Goal: Find specific page/section: Find specific page/section

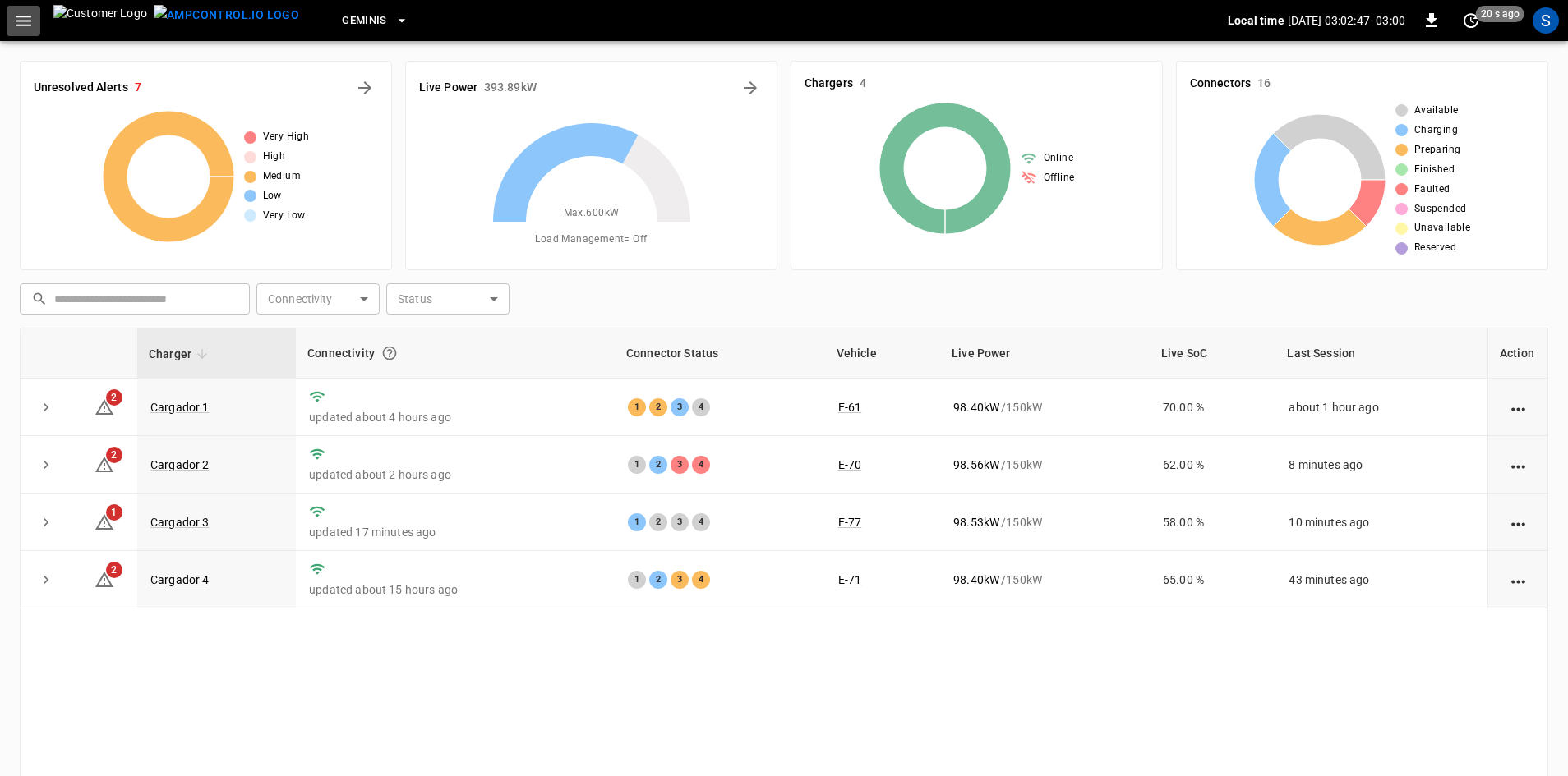
click at [27, 19] on icon "button" at bounding box center [23, 21] width 21 height 21
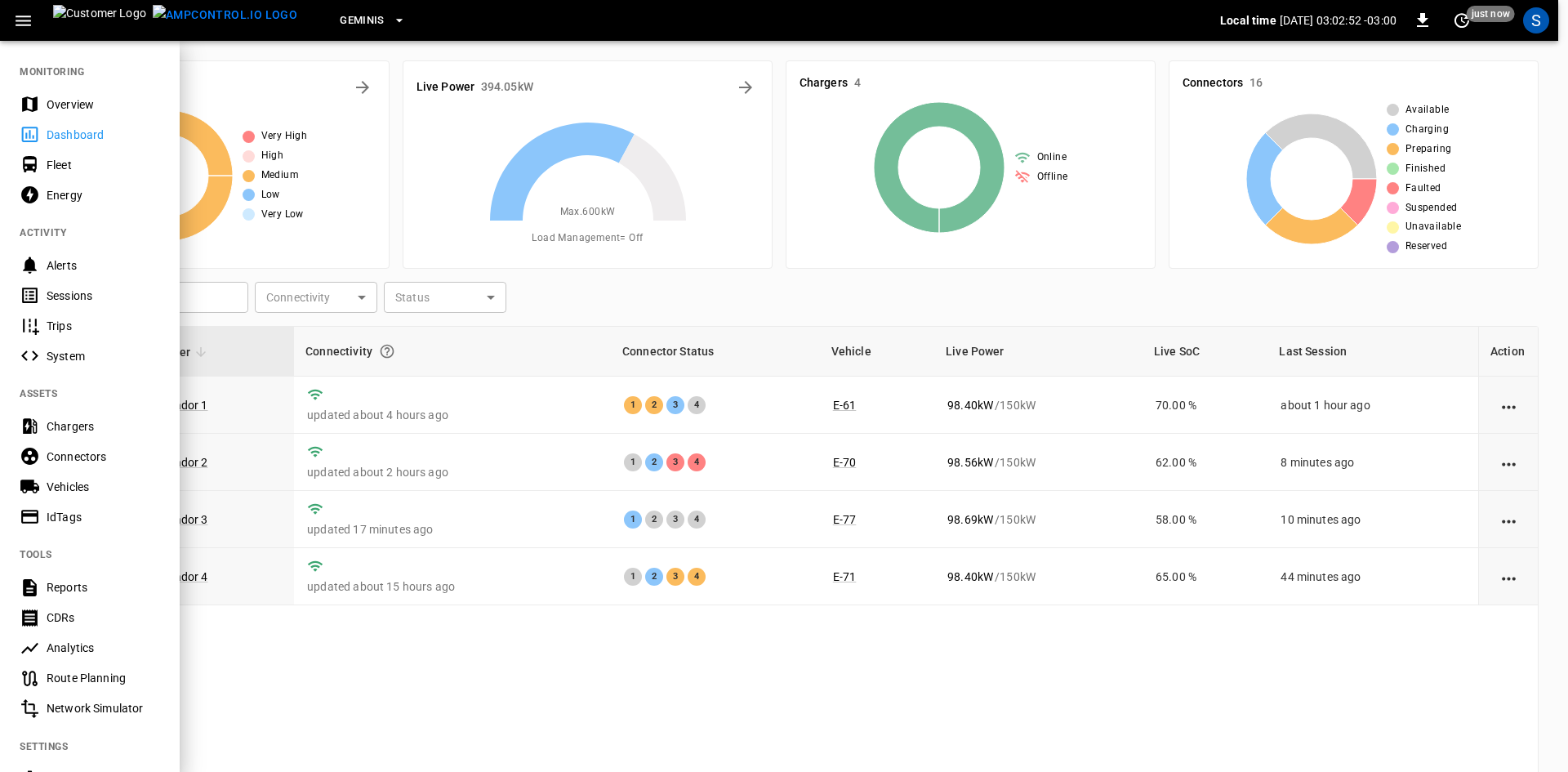
click at [58, 287] on div "Sessions" at bounding box center [103, 295] width 113 height 16
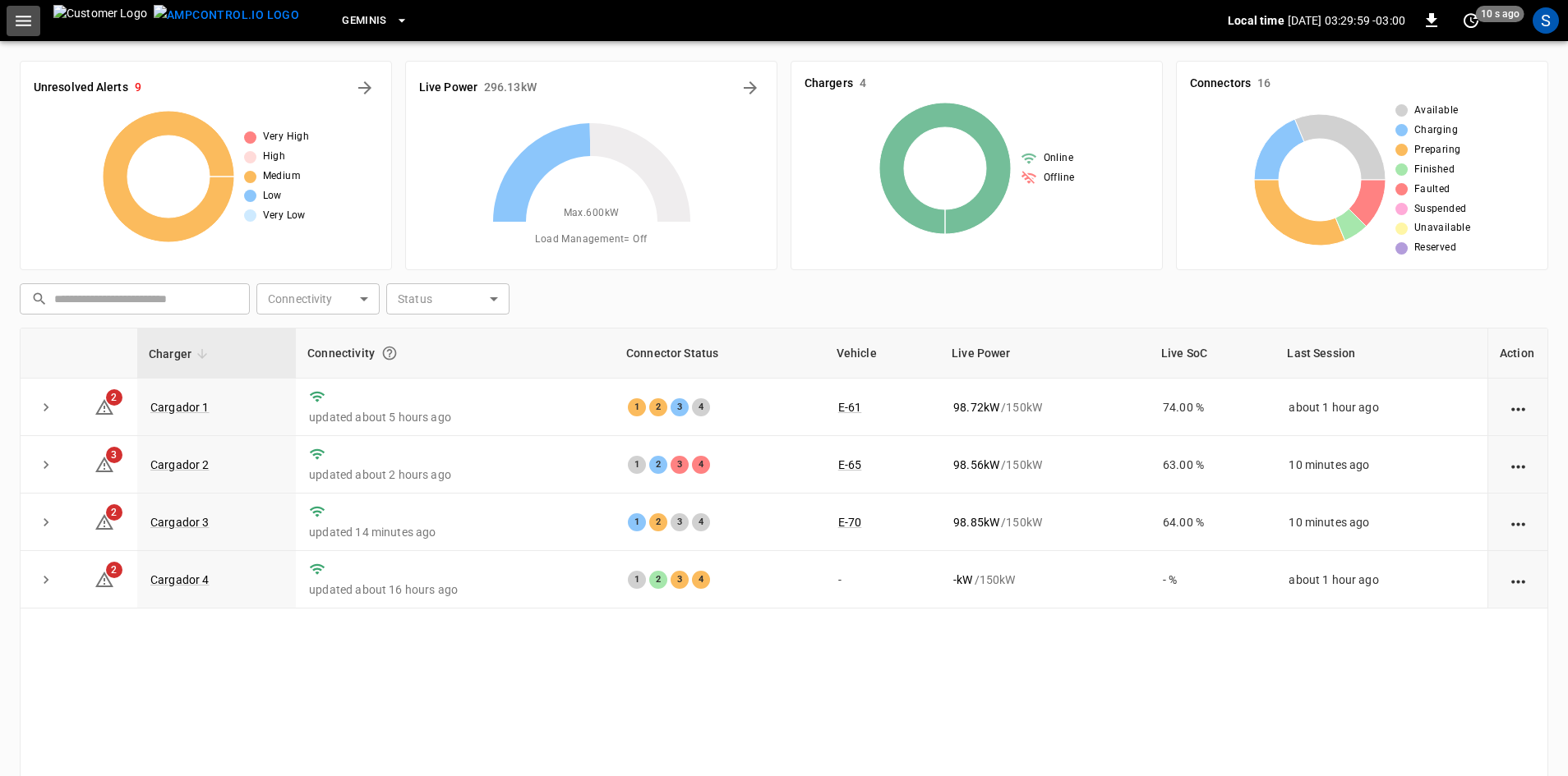
click at [22, 15] on icon "button" at bounding box center [23, 21] width 15 height 10
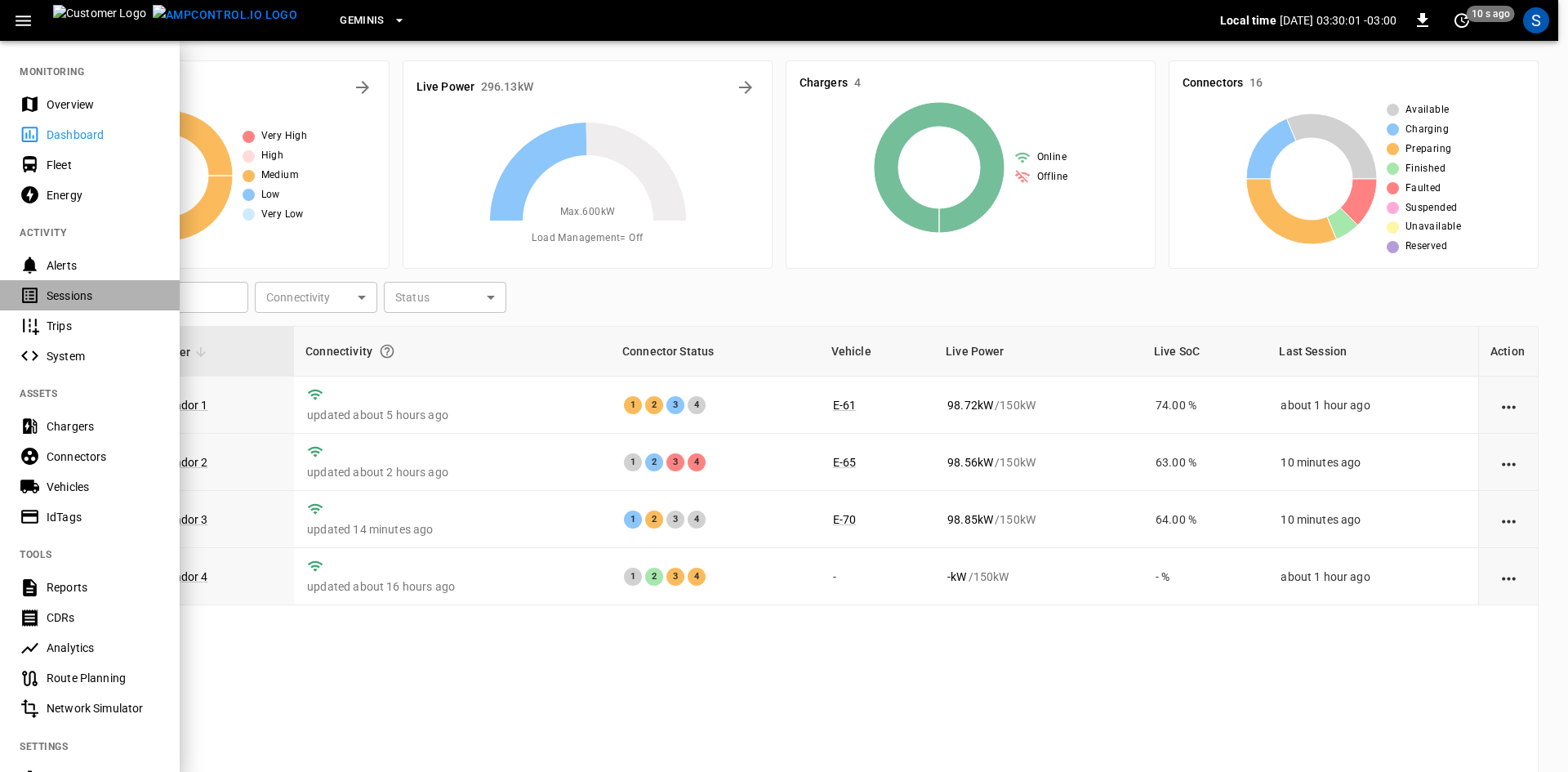
click at [60, 285] on div "Sessions" at bounding box center [90, 295] width 180 height 30
